Goal: Task Accomplishment & Management: Use online tool/utility

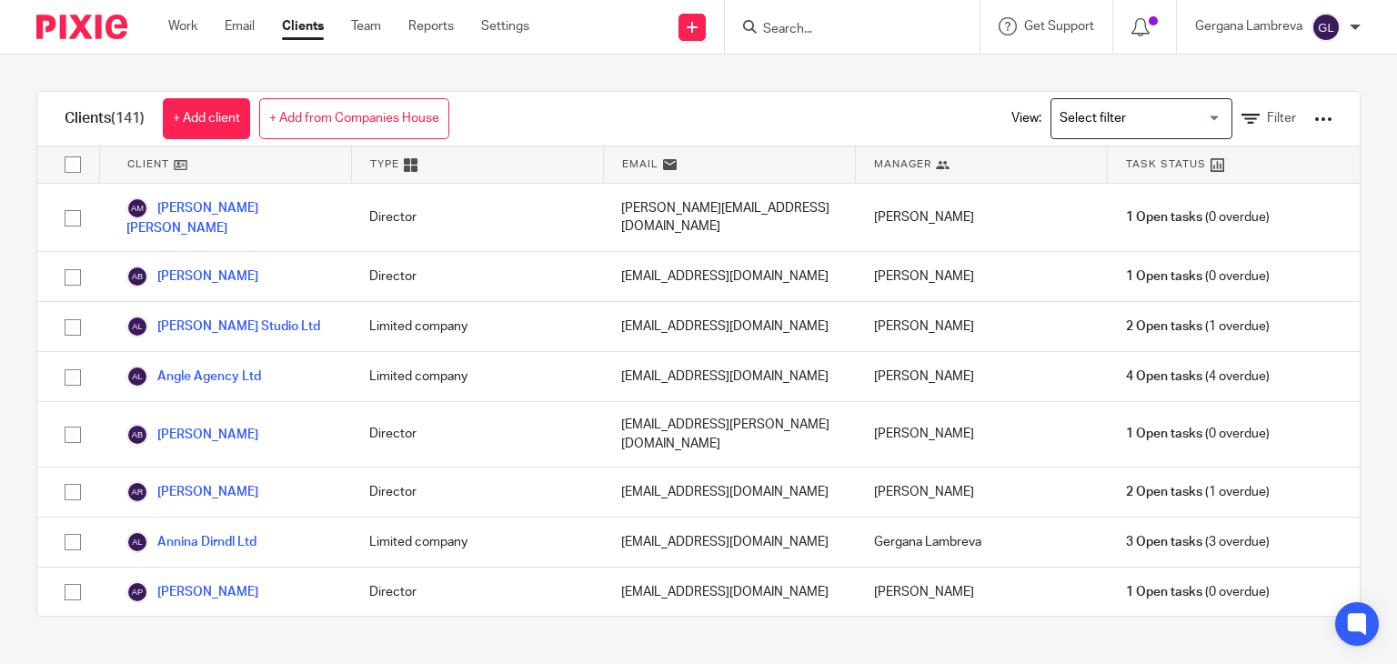
click at [797, 25] on input "Search" at bounding box center [843, 30] width 164 height 16
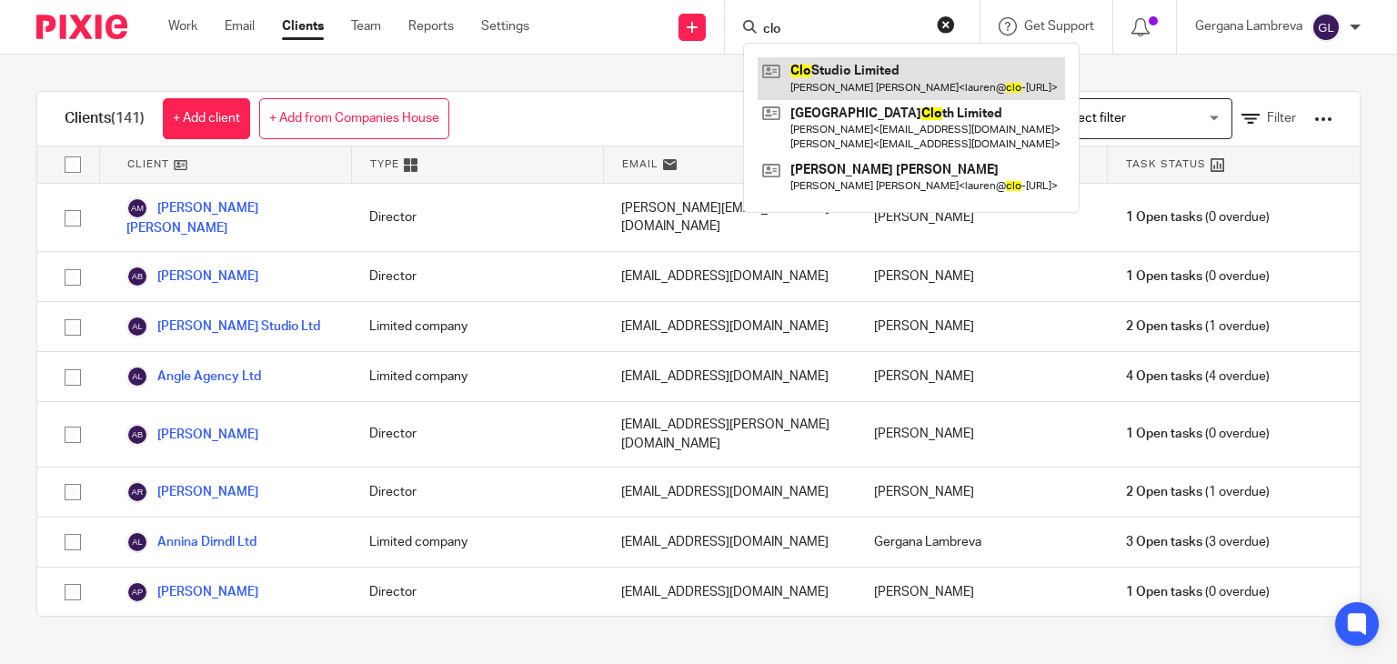
type input "clo"
click at [830, 80] on link at bounding box center [911, 78] width 307 height 42
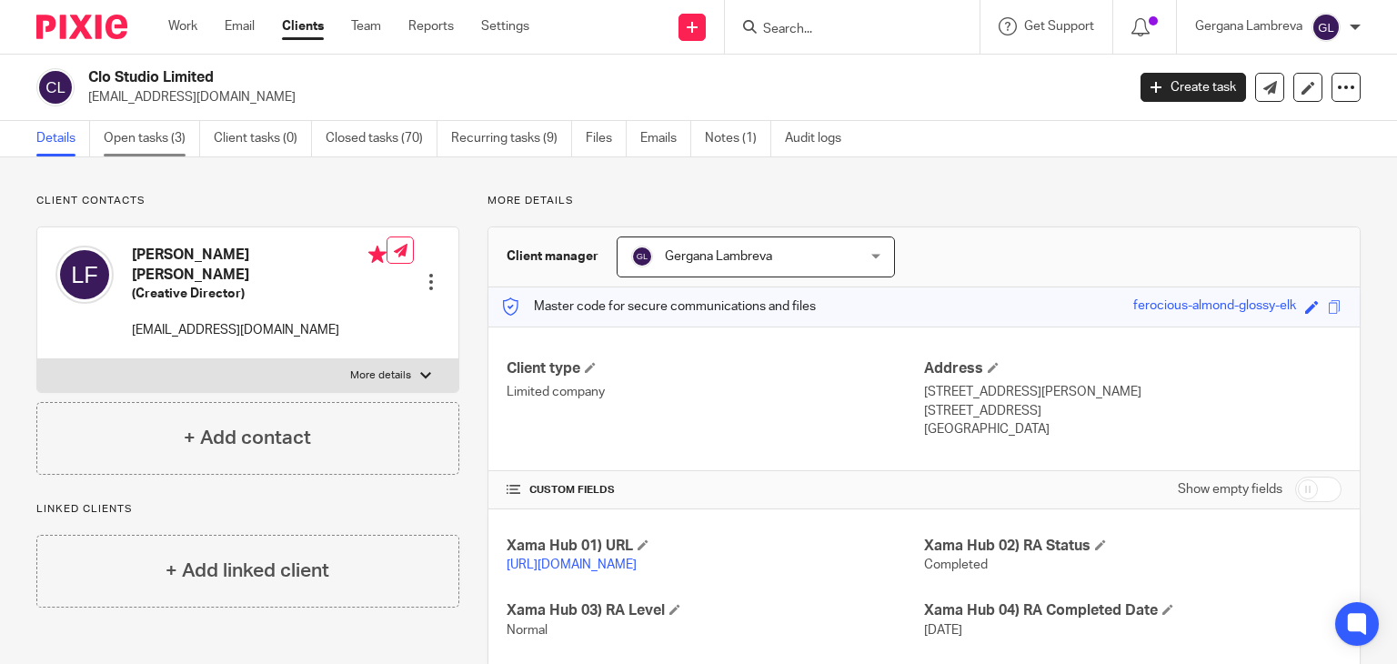
click at [153, 139] on link "Open tasks (3)" at bounding box center [152, 138] width 96 height 35
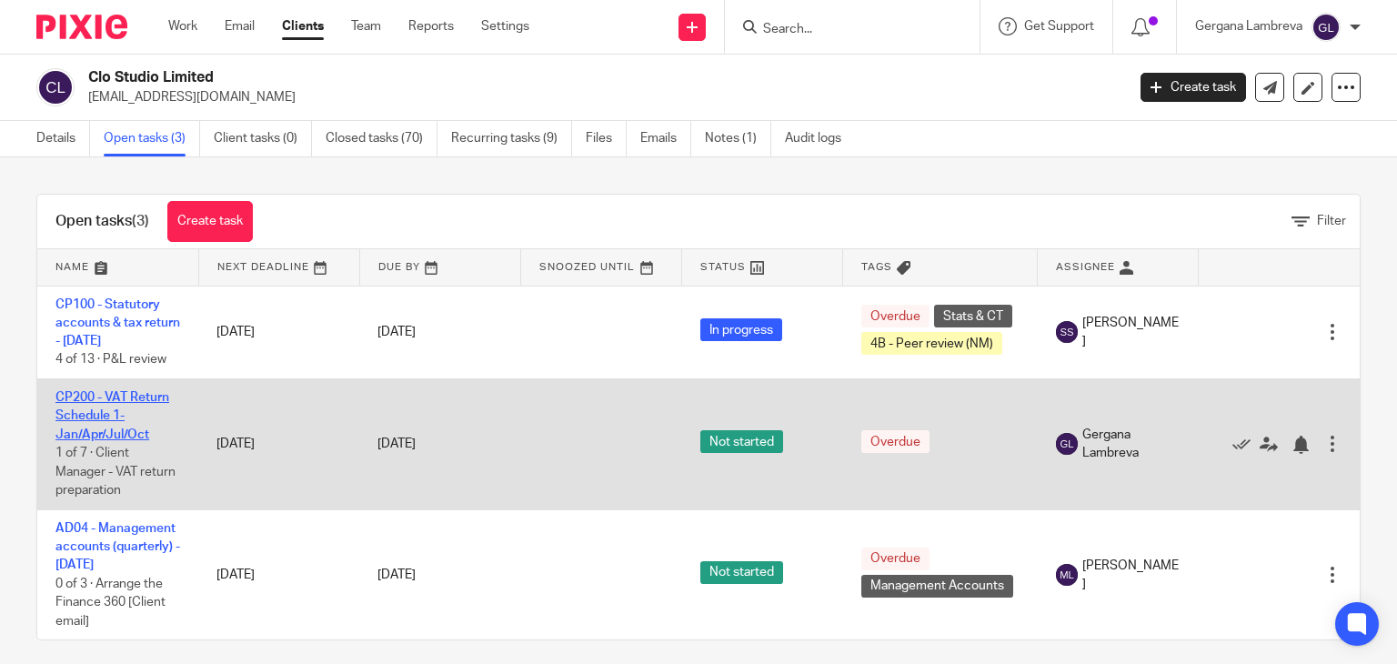
click at [124, 438] on link "CP200 - VAT Return Schedule 1- Jan/Apr/Jul/Oct" at bounding box center [112, 416] width 114 height 50
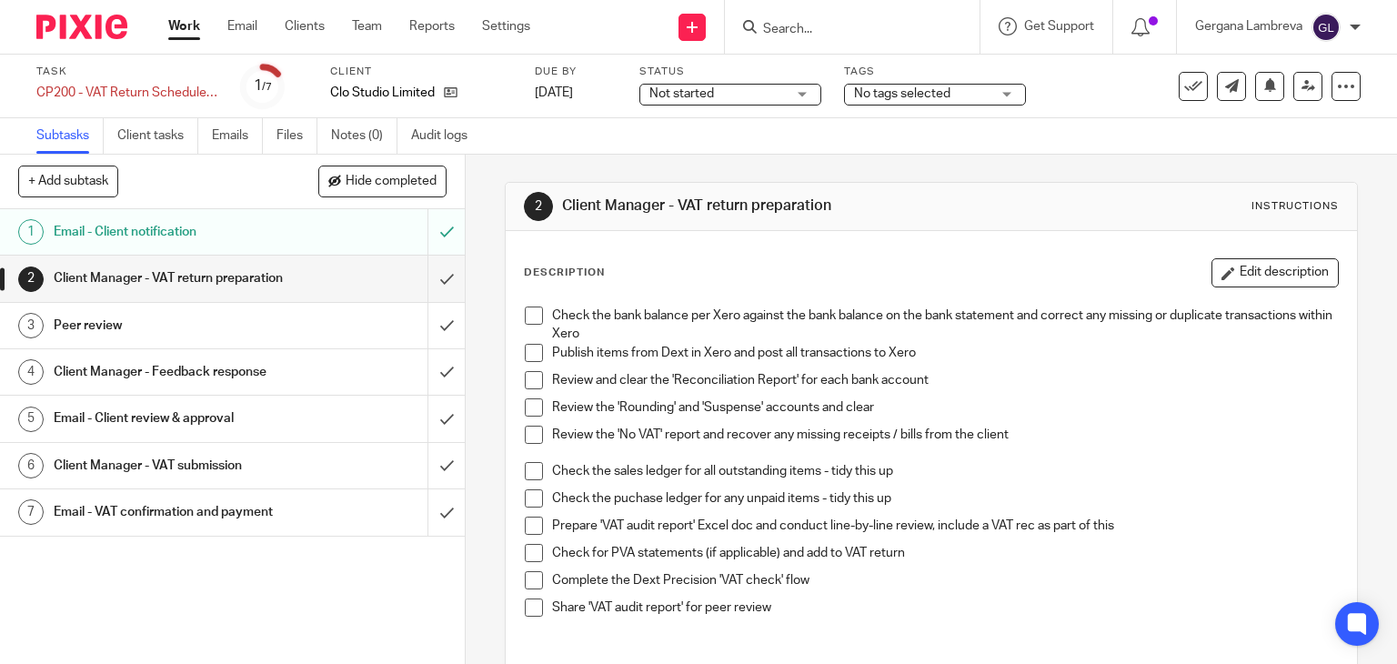
click at [525, 350] on span at bounding box center [534, 353] width 18 height 18
click at [525, 377] on span at bounding box center [534, 380] width 18 height 18
click at [525, 403] on span at bounding box center [534, 407] width 18 height 18
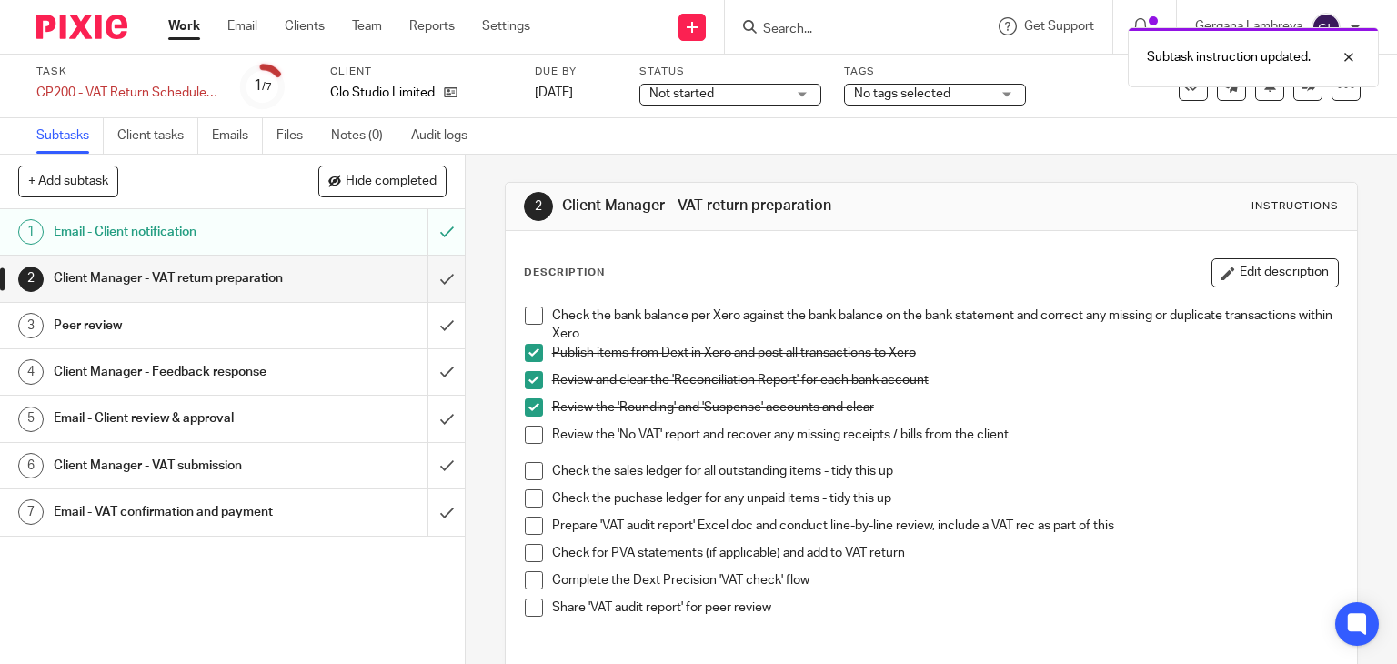
click at [530, 429] on span at bounding box center [534, 435] width 18 height 18
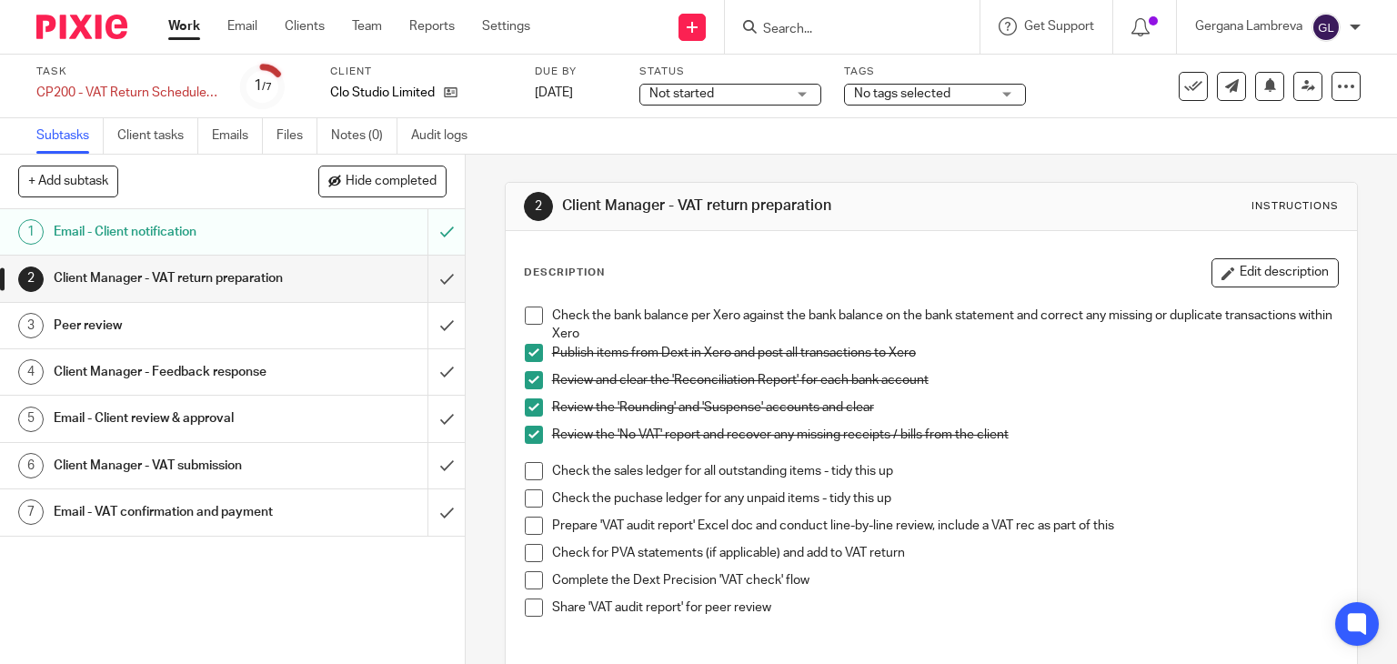
click at [527, 579] on span at bounding box center [534, 580] width 18 height 18
